Goal: Transaction & Acquisition: Purchase product/service

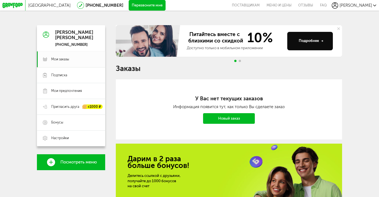
click at [237, 113] on link "Новый заказ" at bounding box center [229, 118] width 52 height 11
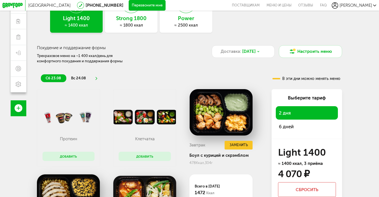
scroll to position [53, 0]
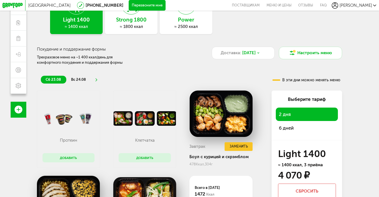
click at [185, 17] on h3 "Power" at bounding box center [186, 20] width 53 height 6
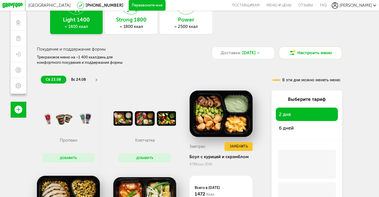
click at [186, 23] on h3 "Power" at bounding box center [186, 20] width 53 height 6
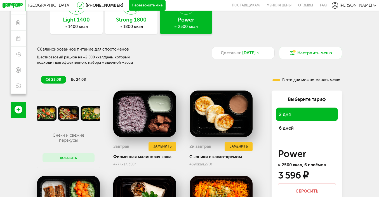
click at [294, 125] on span "6 дней" at bounding box center [286, 128] width 15 height 6
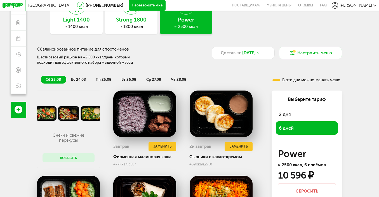
click at [177, 78] on span "чт 28.08" at bounding box center [178, 80] width 15 height 4
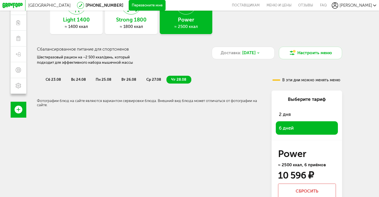
click at [155, 78] on span "ср 27.08" at bounding box center [153, 80] width 15 height 4
click at [127, 78] on span "вт 26.08" at bounding box center [128, 80] width 15 height 4
click at [104, 80] on span "пн 25.08" at bounding box center [104, 80] width 16 height 4
click at [79, 79] on span "вс 24.08" at bounding box center [78, 80] width 15 height 4
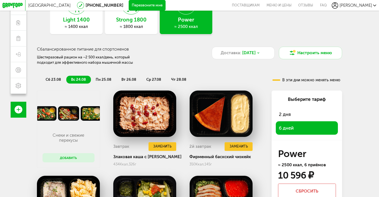
click at [53, 78] on span "сб 23.08" at bounding box center [53, 80] width 15 height 4
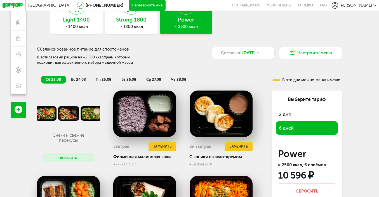
click at [78, 78] on span "вс 24.08" at bounding box center [78, 80] width 15 height 4
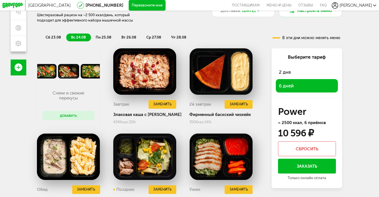
scroll to position [95, 0]
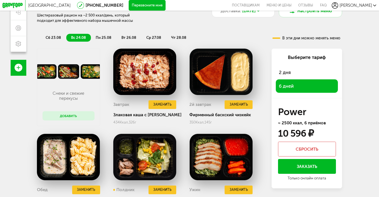
click at [288, 73] on span "2 дня" at bounding box center [285, 73] width 12 height 6
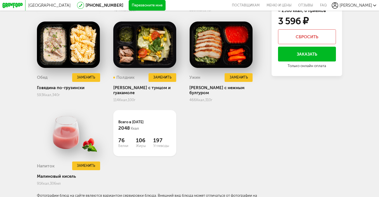
scroll to position [206, 0]
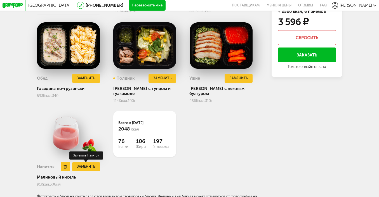
click at [83, 163] on button "Заменить" at bounding box center [86, 167] width 28 height 9
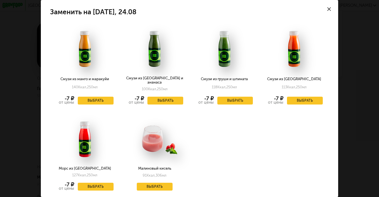
click at [356, 120] on div "Заменить на воскресенье, 24.08 Смузи из манго и маракуйи 140 Ккал, 250 мл -7 ₽ …" at bounding box center [189, 98] width 379 height 197
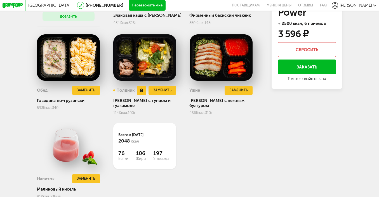
scroll to position [119, 0]
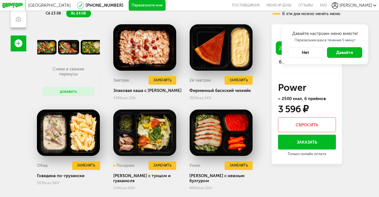
click at [74, 89] on button "Добавить" at bounding box center [69, 91] width 52 height 9
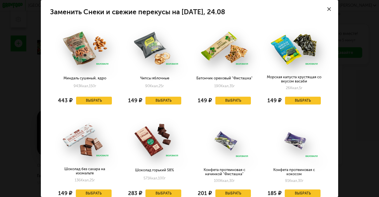
scroll to position [0, 0]
click at [354, 71] on div "Заменить Снеки и свежие перекусы на воскресенье, 24.08 Миндаль сушеный, ядро 94…" at bounding box center [189, 98] width 379 height 197
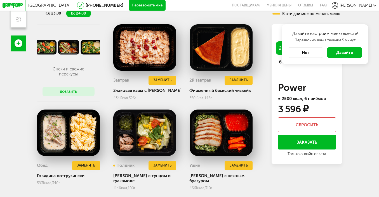
click at [364, 112] on div "Санкт-Петербург 8 (800) 555-21-78 Перезвоните мне поставщикам Меню и цены Отзыв…" at bounding box center [189, 3] width 379 height 244
click at [312, 54] on button "Нет" at bounding box center [305, 52] width 35 height 11
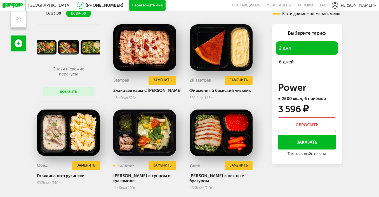
click at [359, 96] on div "Санкт-Петербург 8 (800) 555-21-78 Перезвоните мне поставщикам Меню и цены Отзыв…" at bounding box center [189, 3] width 379 height 244
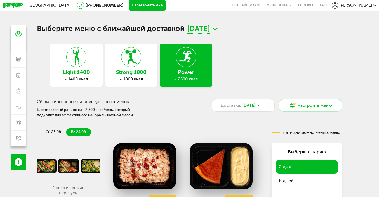
click at [134, 59] on icon at bounding box center [131, 57] width 20 height 20
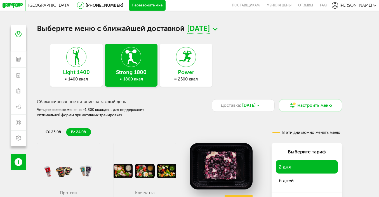
scroll to position [0, 0]
click at [189, 68] on div "Power ≈ 2500 ккал" at bounding box center [186, 65] width 53 height 43
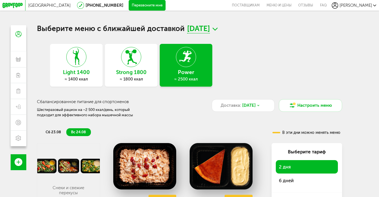
scroll to position [0, 0]
click at [264, 64] on div "Light 1400 ≈ 1400 ккал Strong 1800 ≈ 1800 ккал Power ≈ 2500 ккал" at bounding box center [189, 65] width 279 height 43
